Goal: Transaction & Acquisition: Download file/media

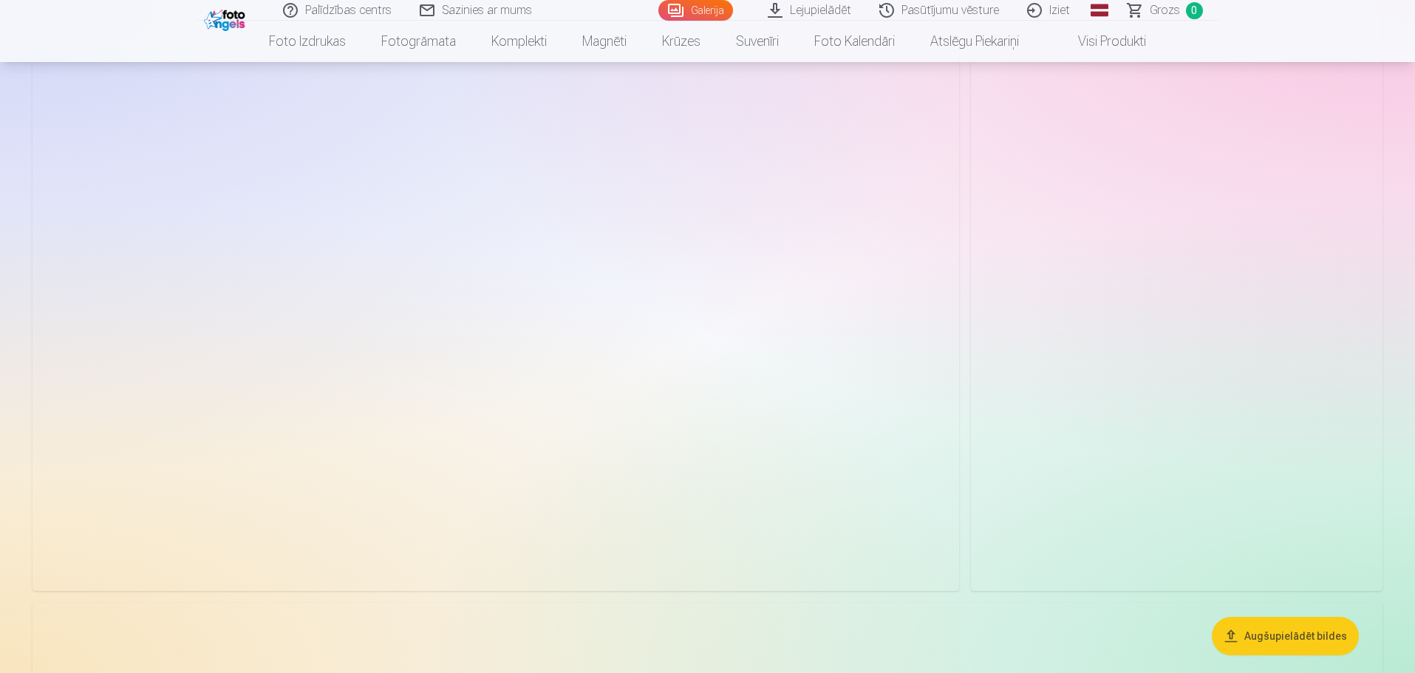
scroll to position [11082, 0]
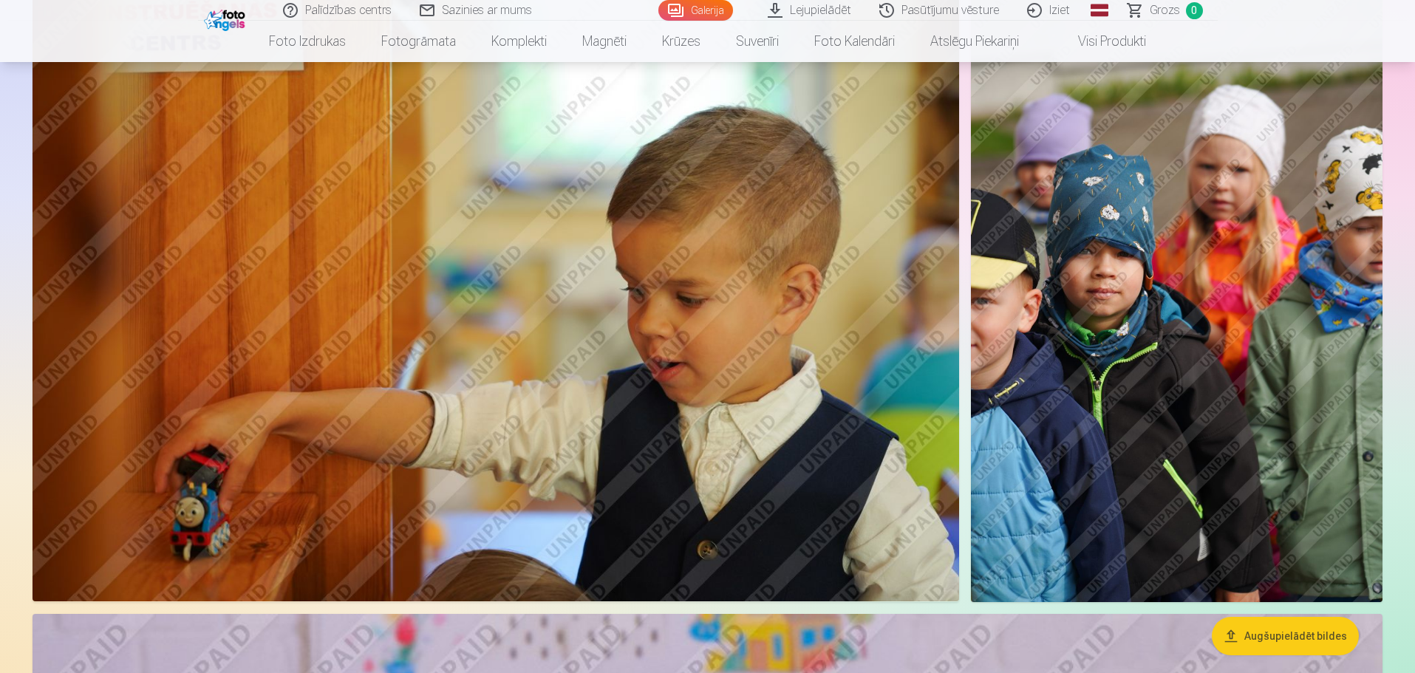
click at [1072, 334] on img at bounding box center [1177, 293] width 412 height 618
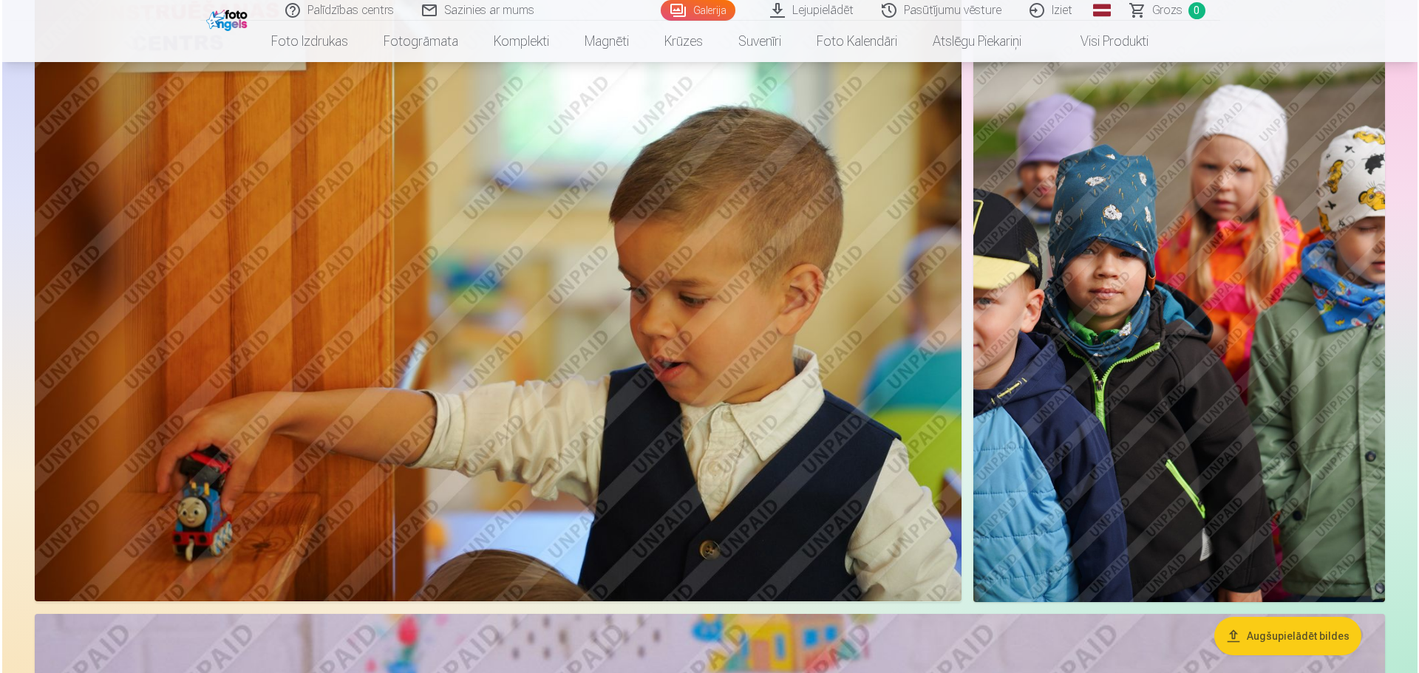
scroll to position [11112, 0]
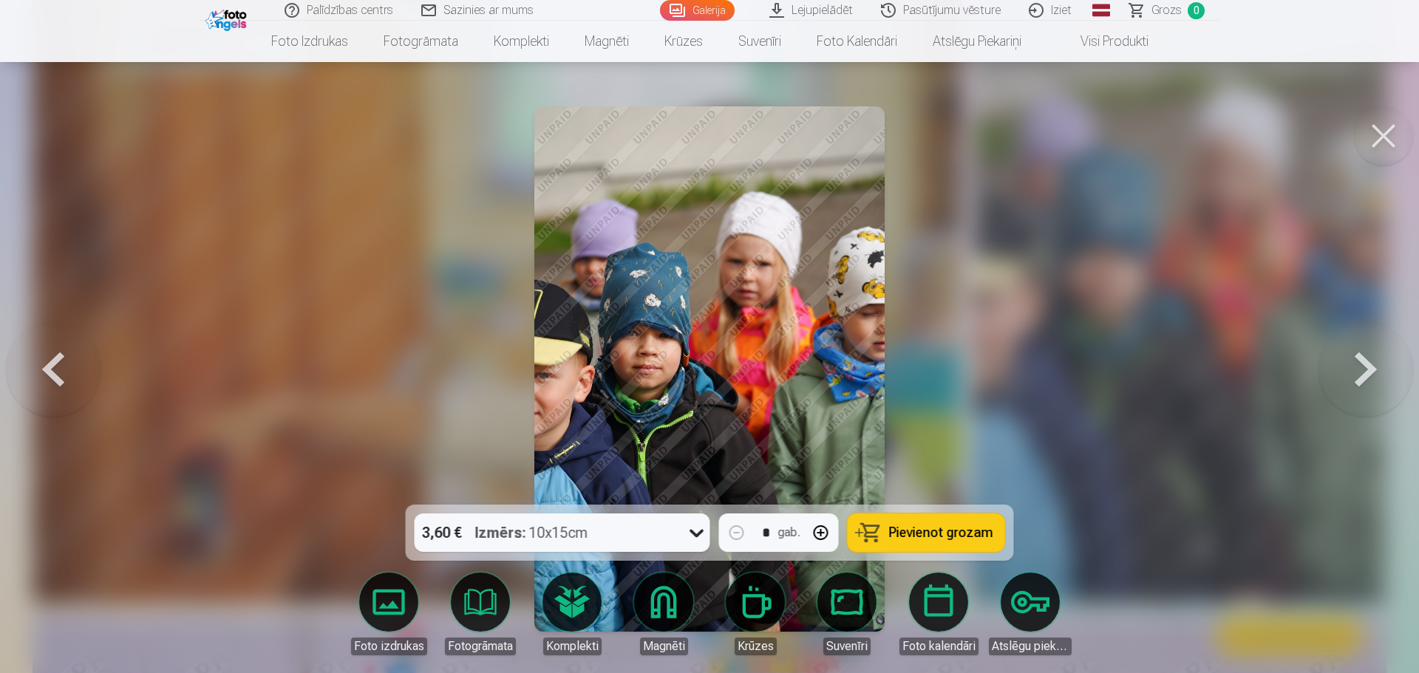
click at [1358, 366] on button at bounding box center [1365, 369] width 95 height 242
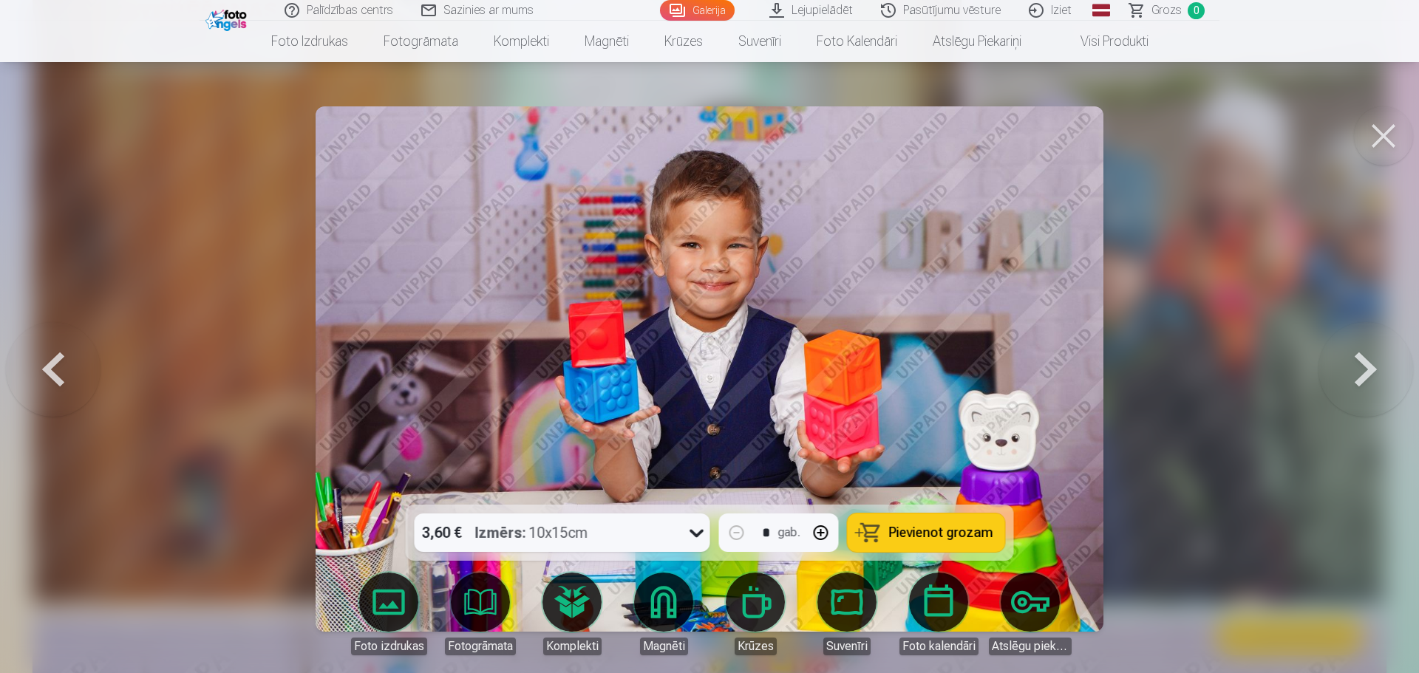
click at [1358, 366] on button at bounding box center [1365, 369] width 95 height 242
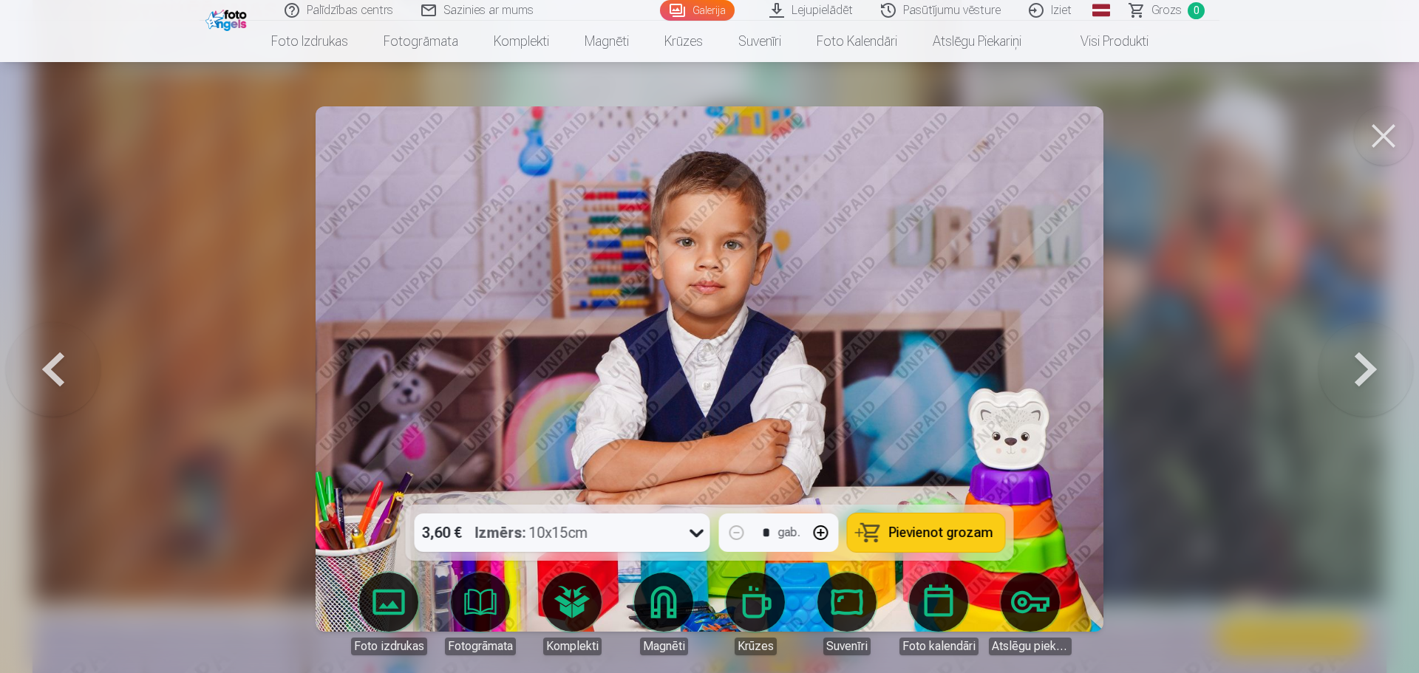
click at [1358, 366] on button at bounding box center [1365, 369] width 95 height 242
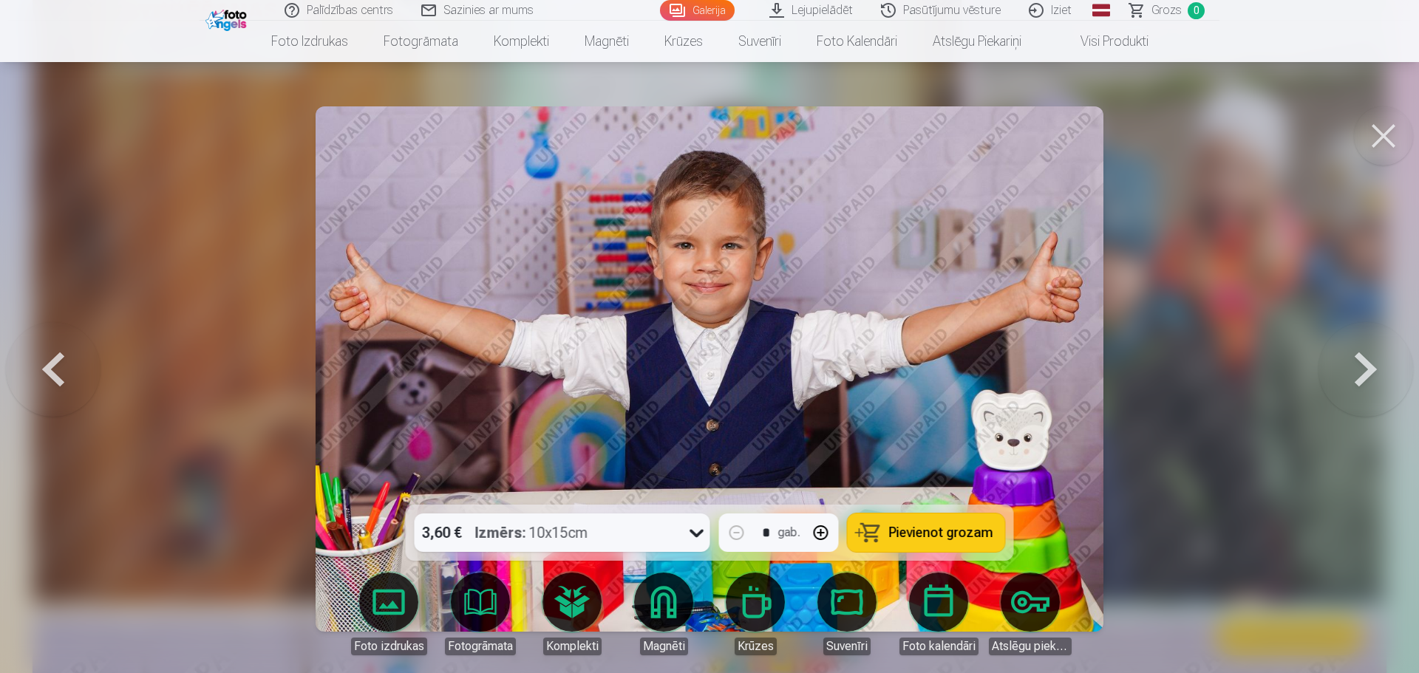
click at [1358, 366] on button at bounding box center [1365, 369] width 95 height 242
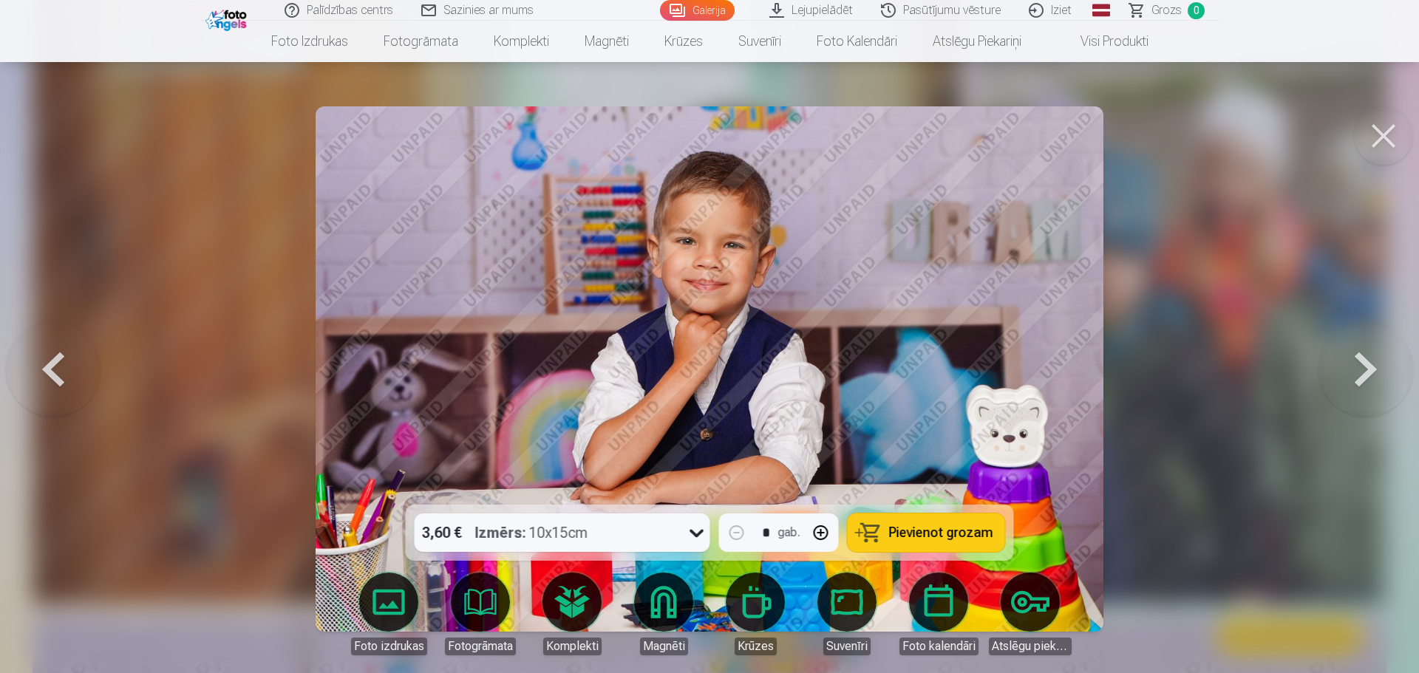
click at [1358, 366] on button at bounding box center [1365, 369] width 95 height 242
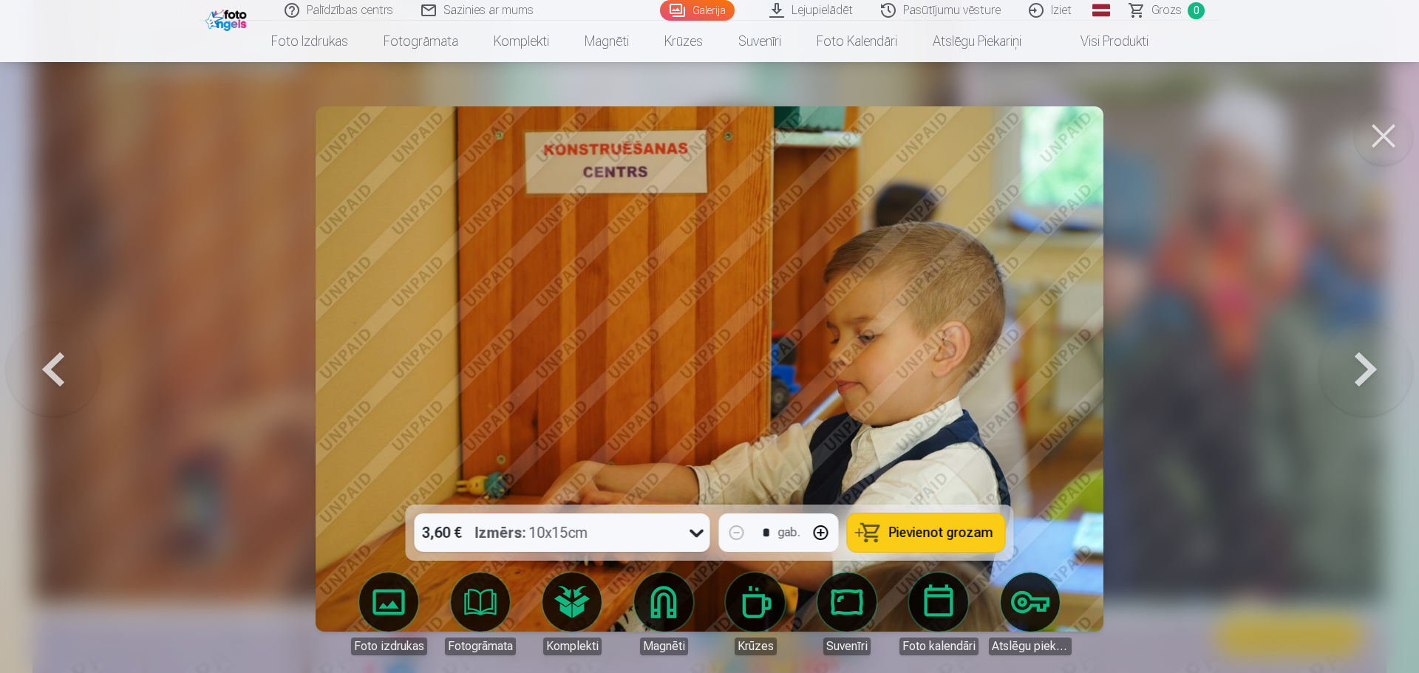
click at [1358, 366] on button at bounding box center [1365, 369] width 95 height 242
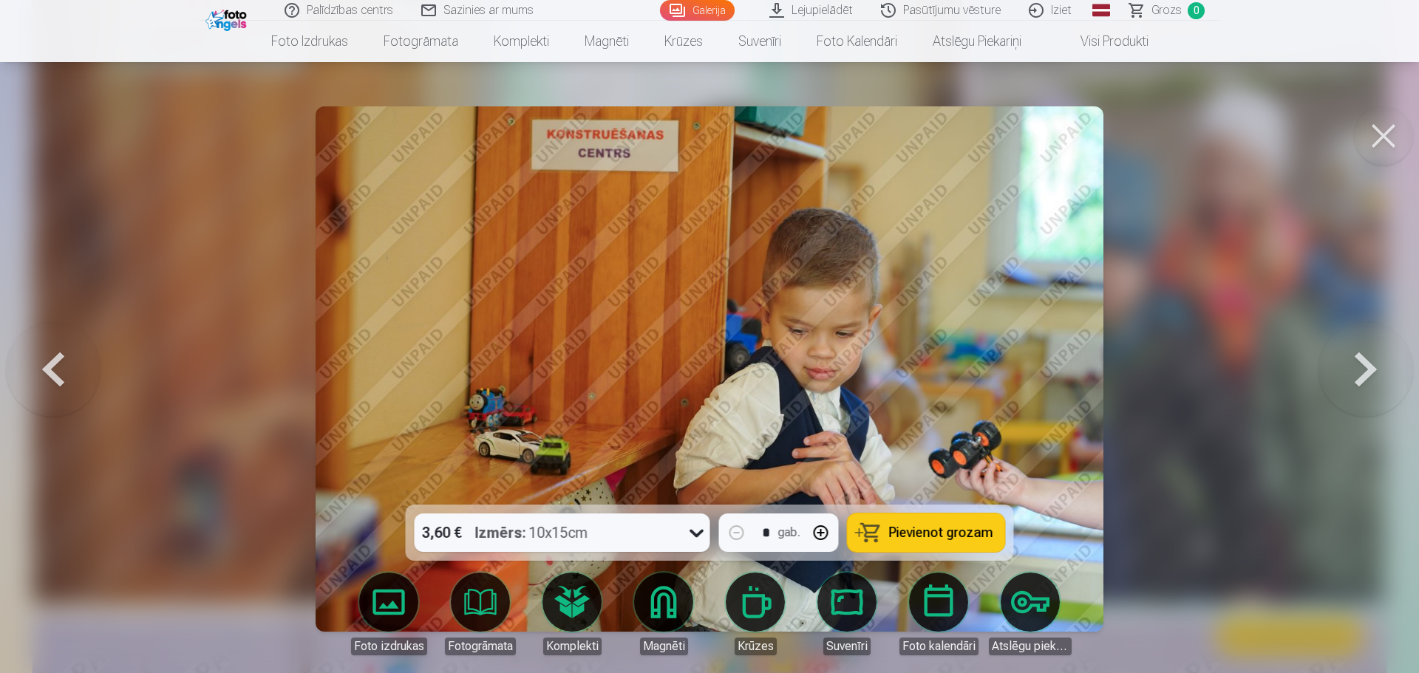
click at [1358, 366] on button at bounding box center [1365, 369] width 95 height 242
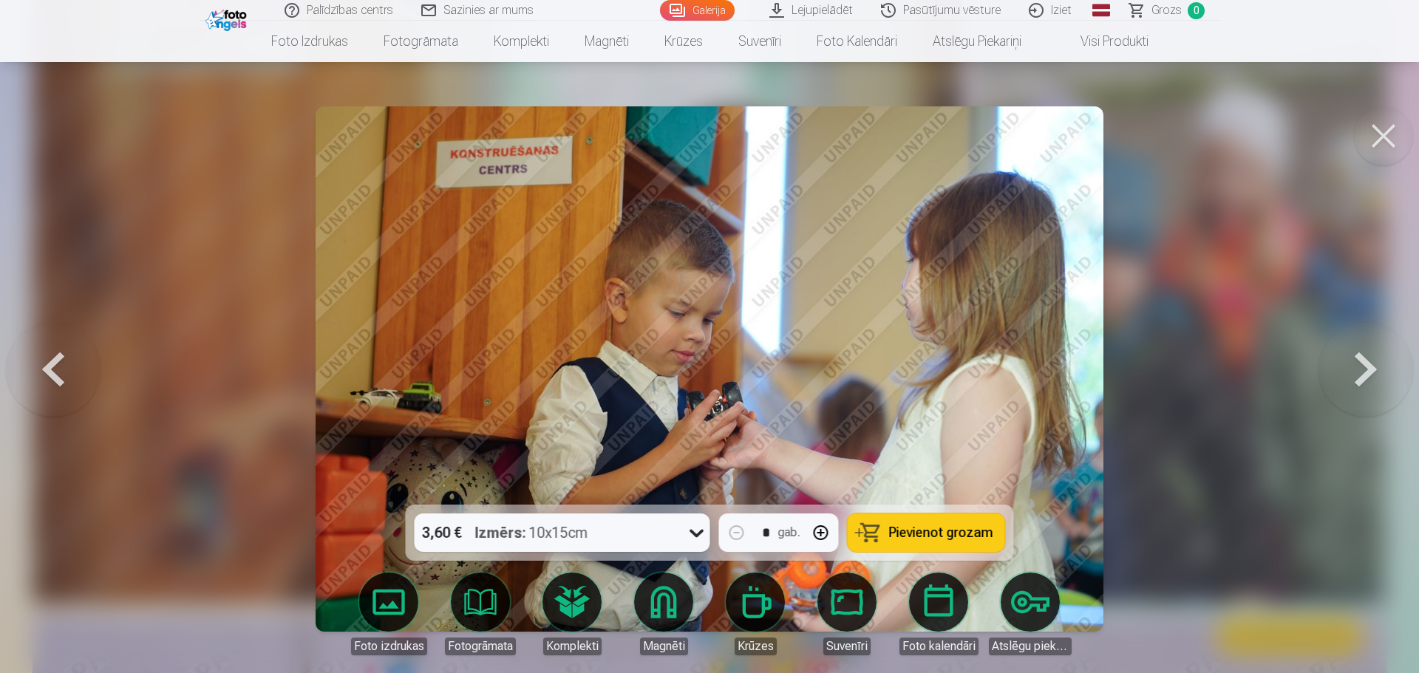
click at [1358, 366] on button at bounding box center [1365, 369] width 95 height 242
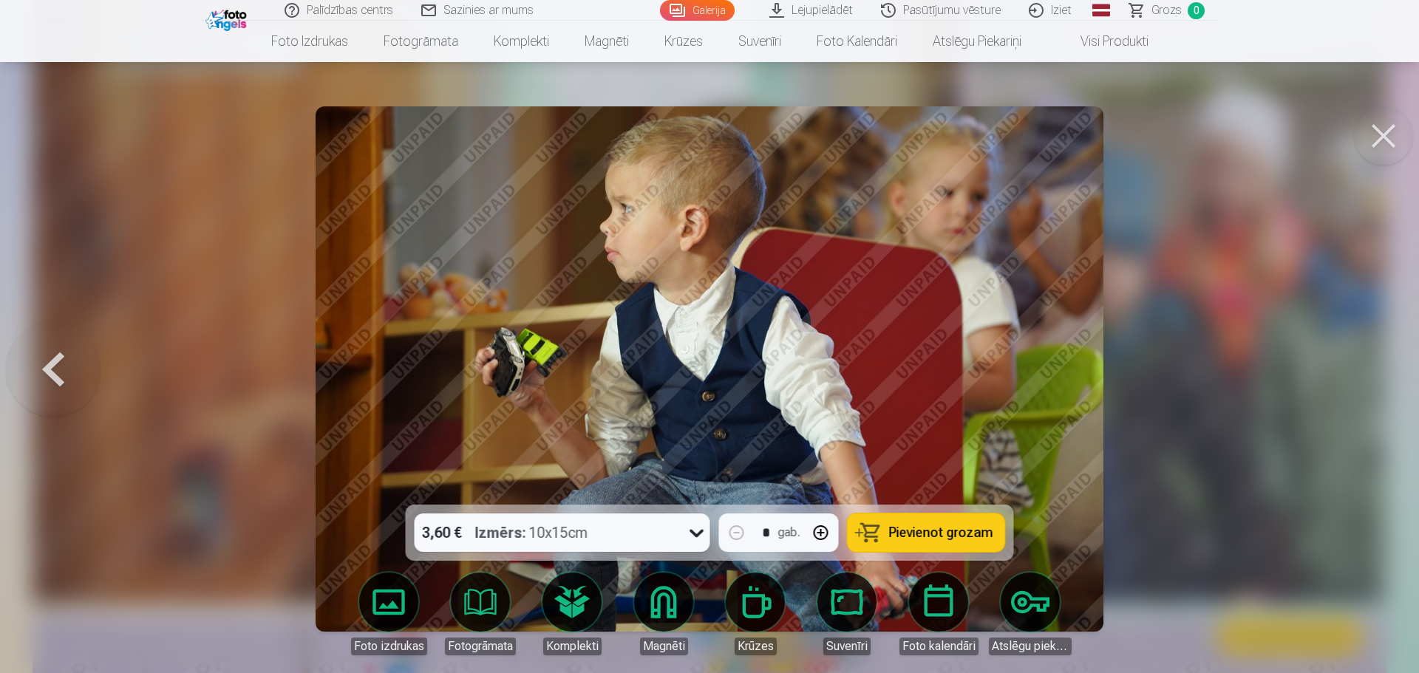
click at [1358, 366] on div at bounding box center [709, 336] width 1419 height 673
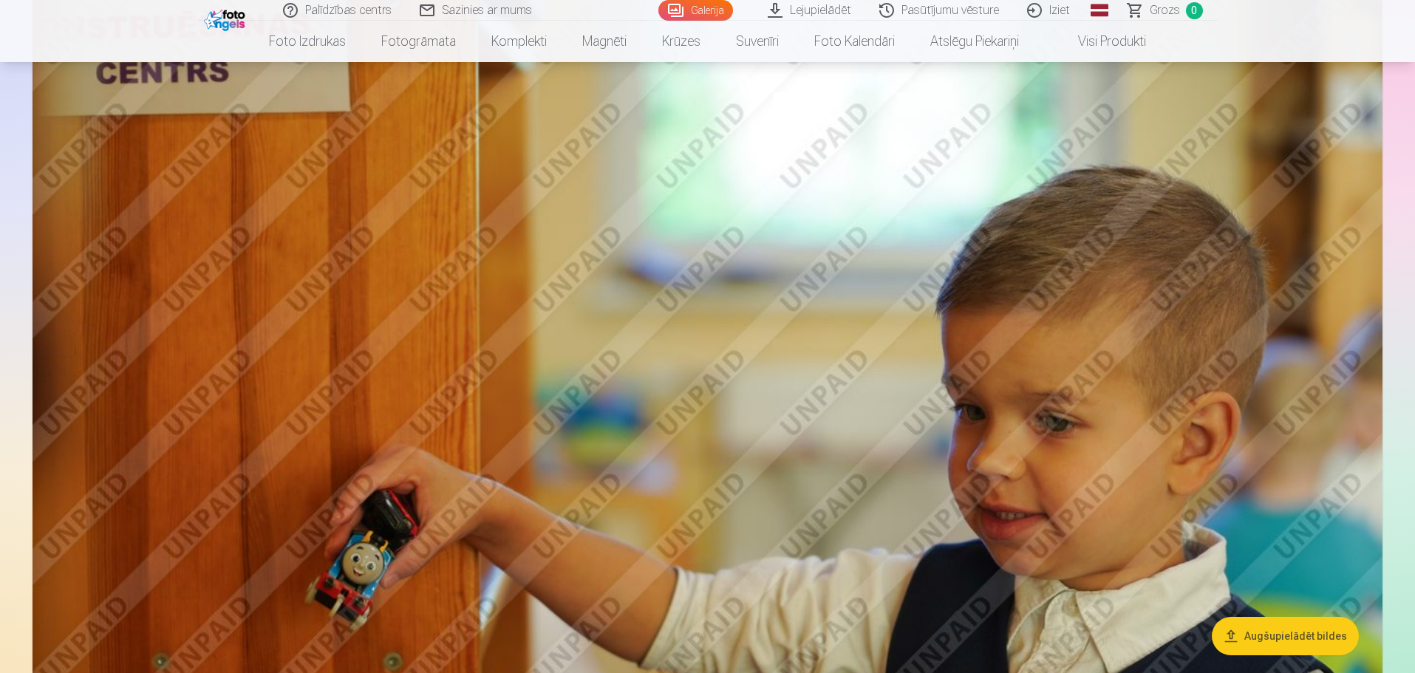
scroll to position [10048, 0]
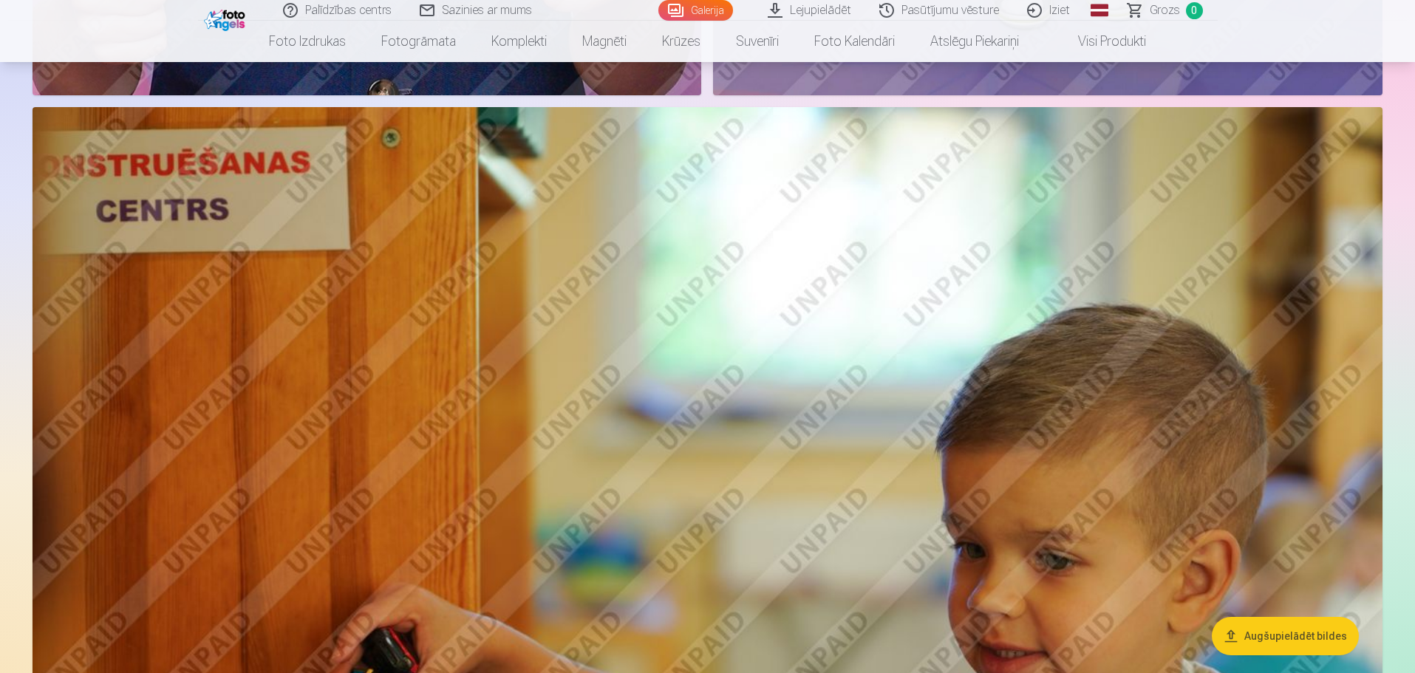
click at [951, 8] on link "Pasūtījumu vēsture" at bounding box center [940, 10] width 148 height 21
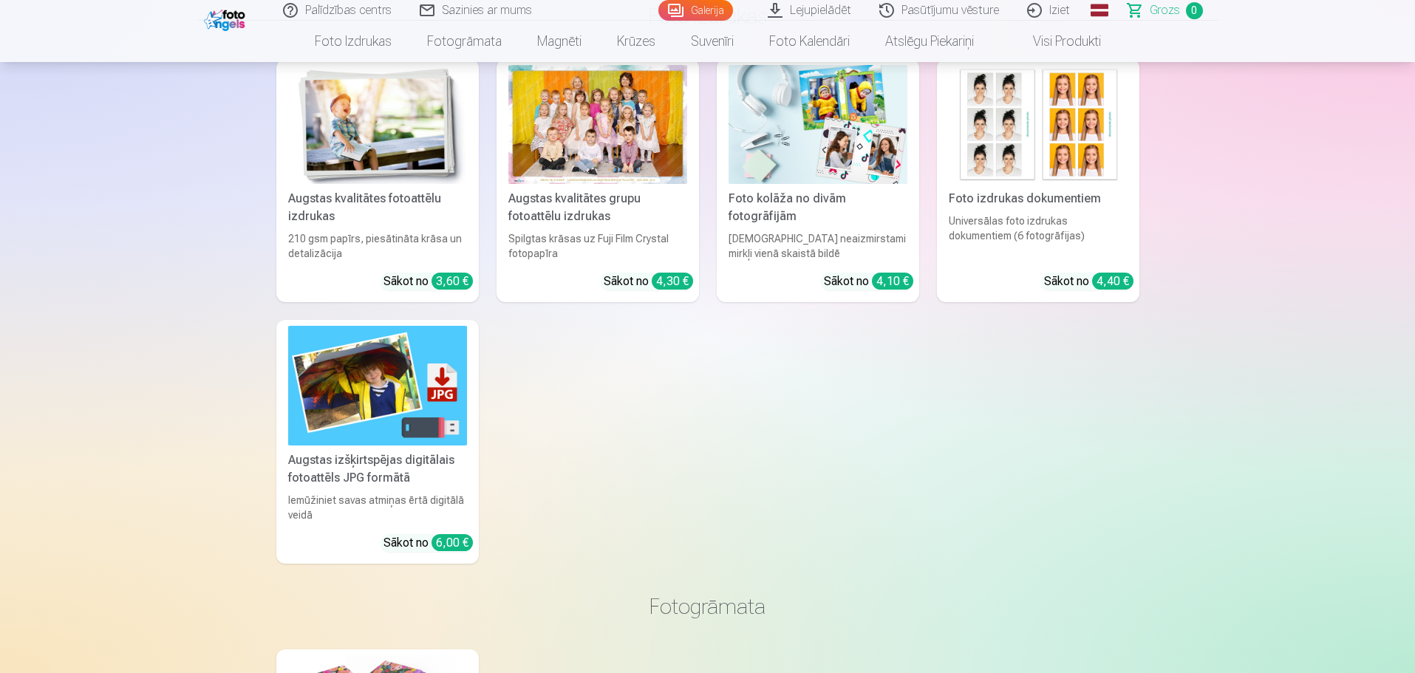
scroll to position [148, 0]
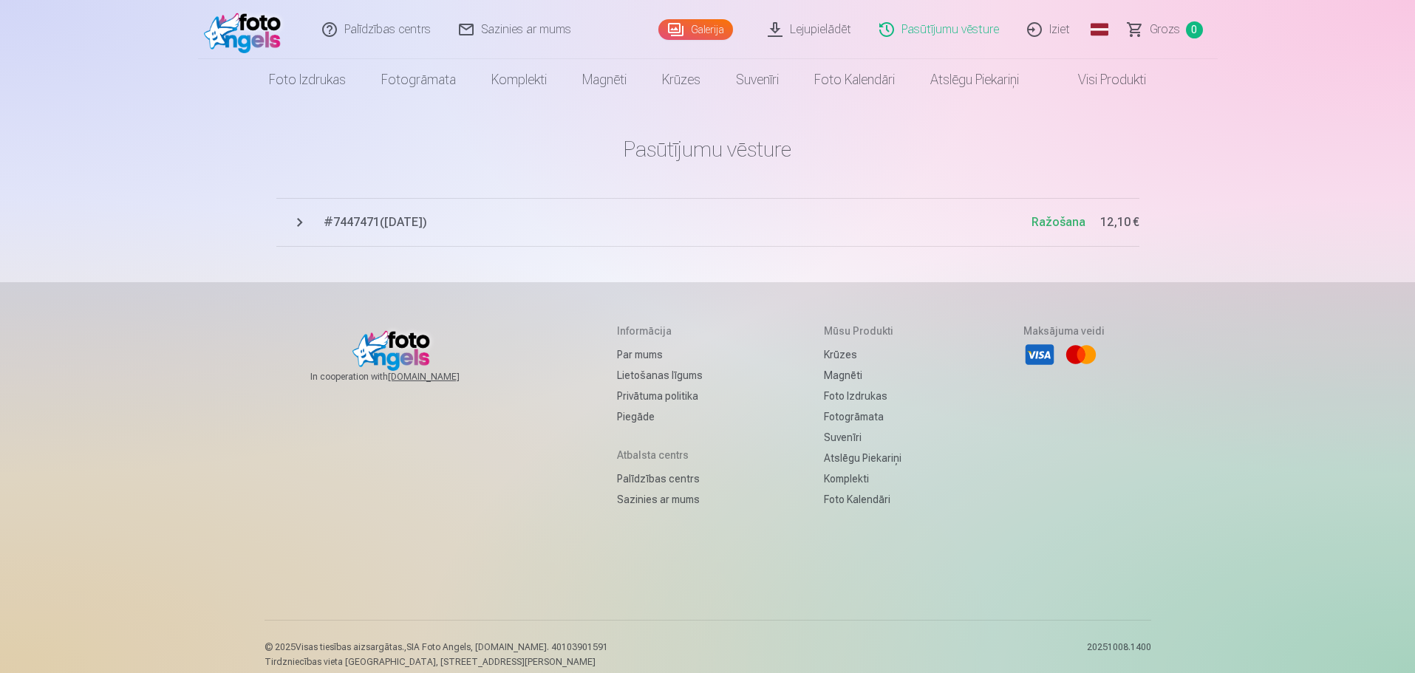
click at [851, 24] on link "Lejupielādēt" at bounding box center [810, 29] width 112 height 59
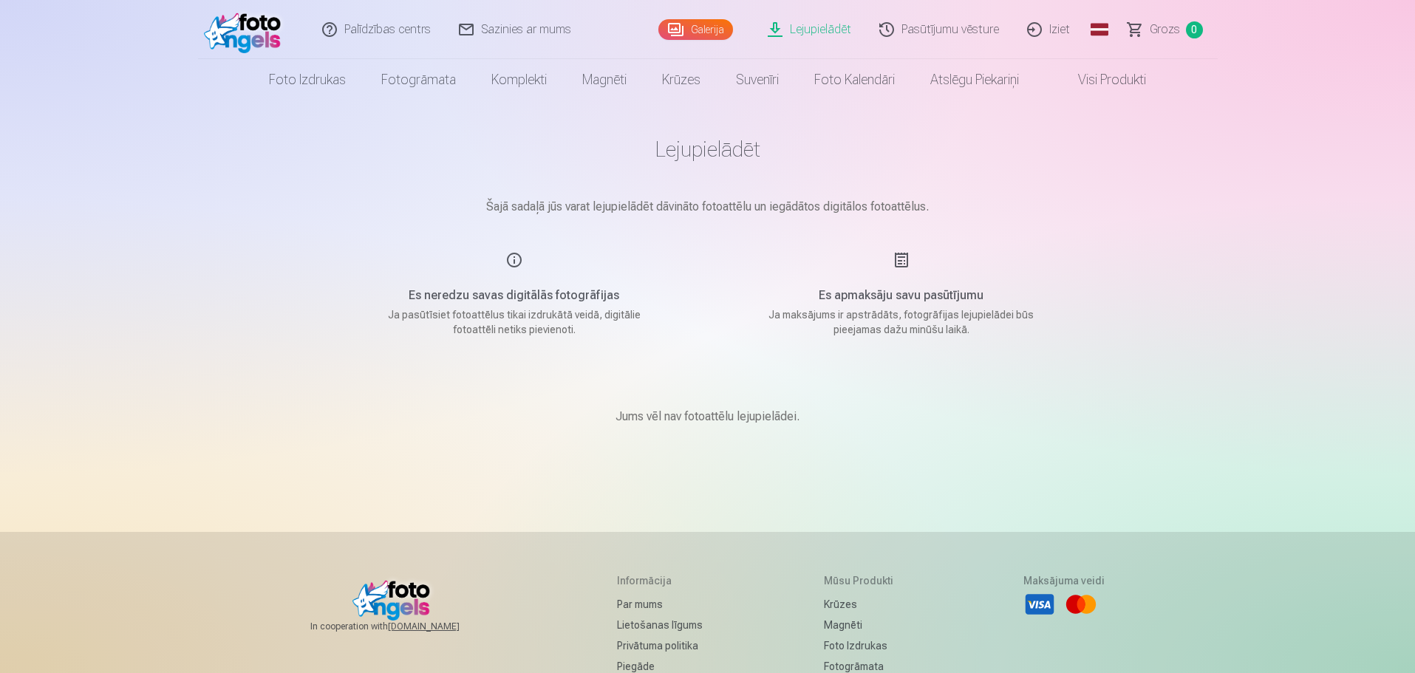
click at [816, 21] on link "Lejupielādēt" at bounding box center [810, 29] width 112 height 59
click at [981, 30] on link "Pasūtījumu vēsture" at bounding box center [940, 29] width 148 height 59
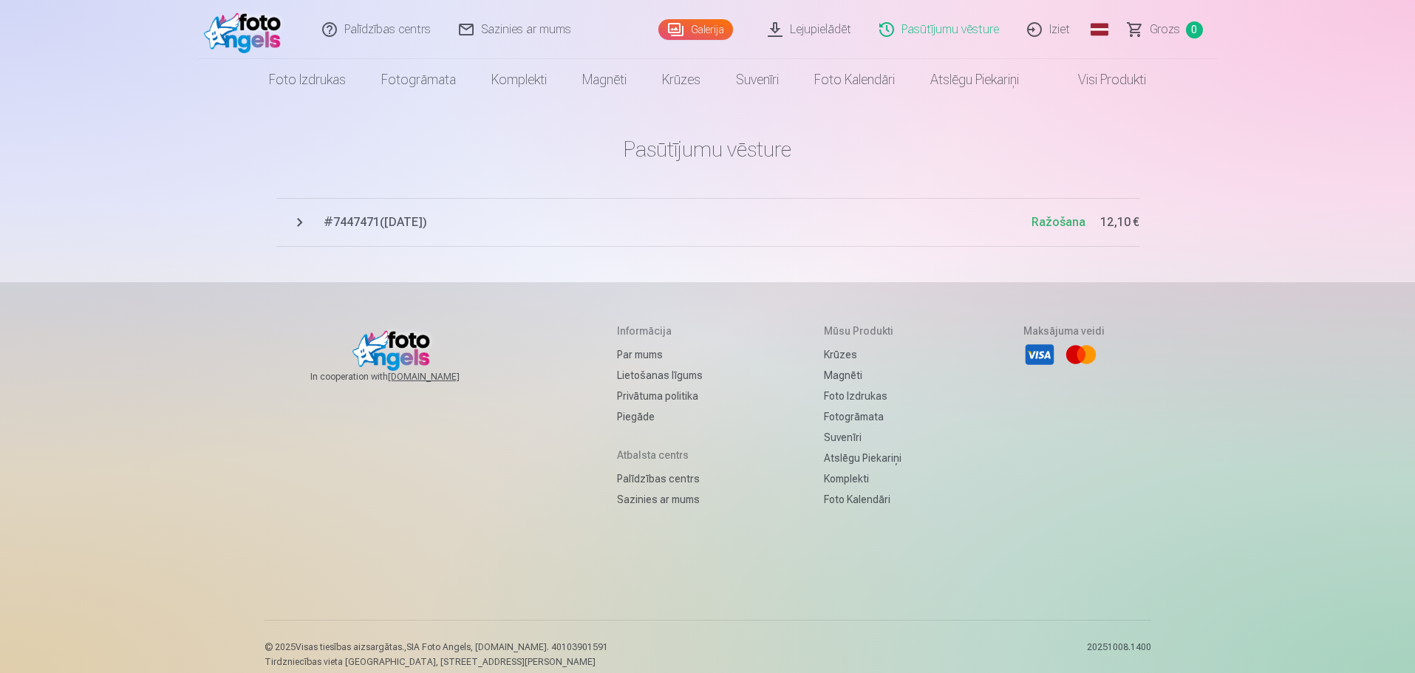
click at [715, 24] on link "Galerija" at bounding box center [695, 29] width 75 height 21
